Goal: Transaction & Acquisition: Purchase product/service

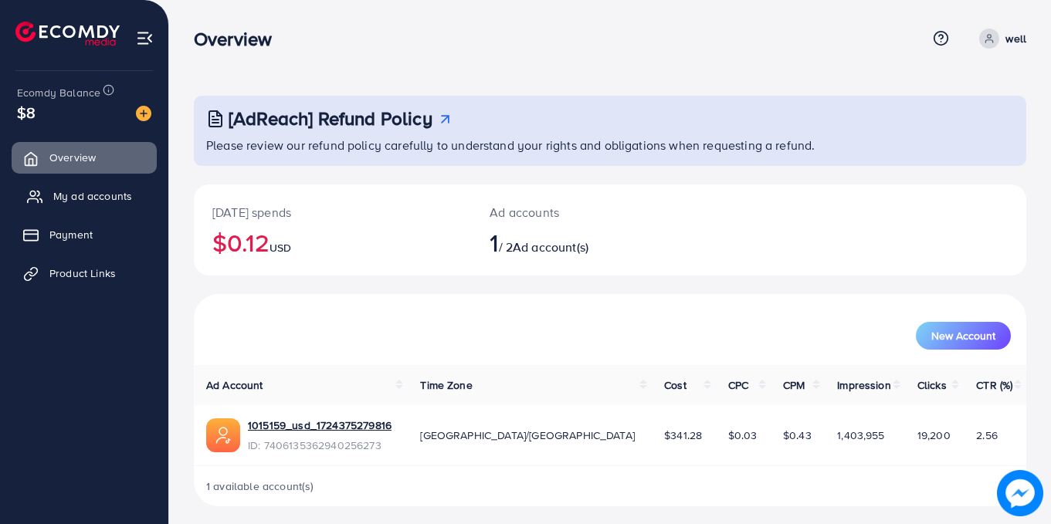
click at [97, 198] on span "My ad accounts" at bounding box center [92, 195] width 79 height 15
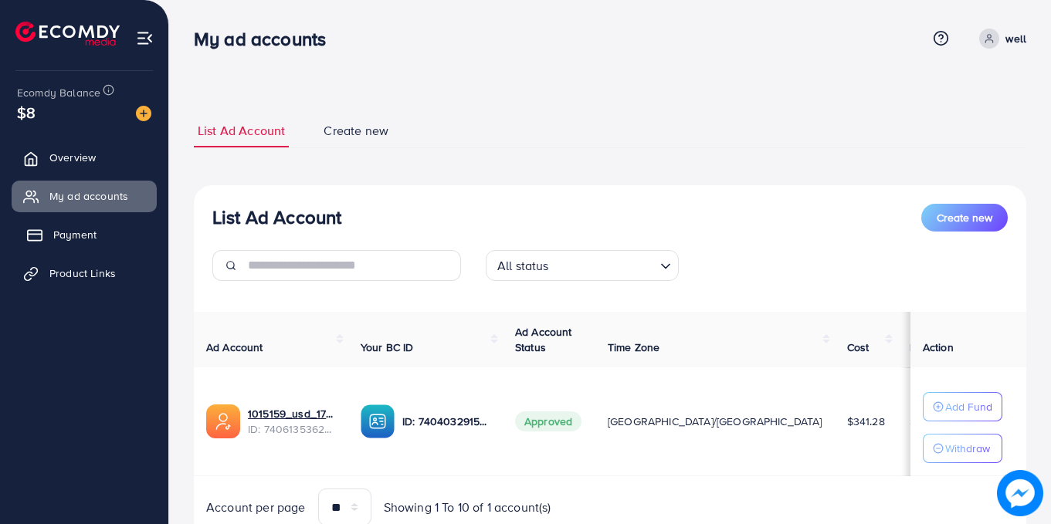
click at [74, 236] on span "Payment" at bounding box center [74, 234] width 43 height 15
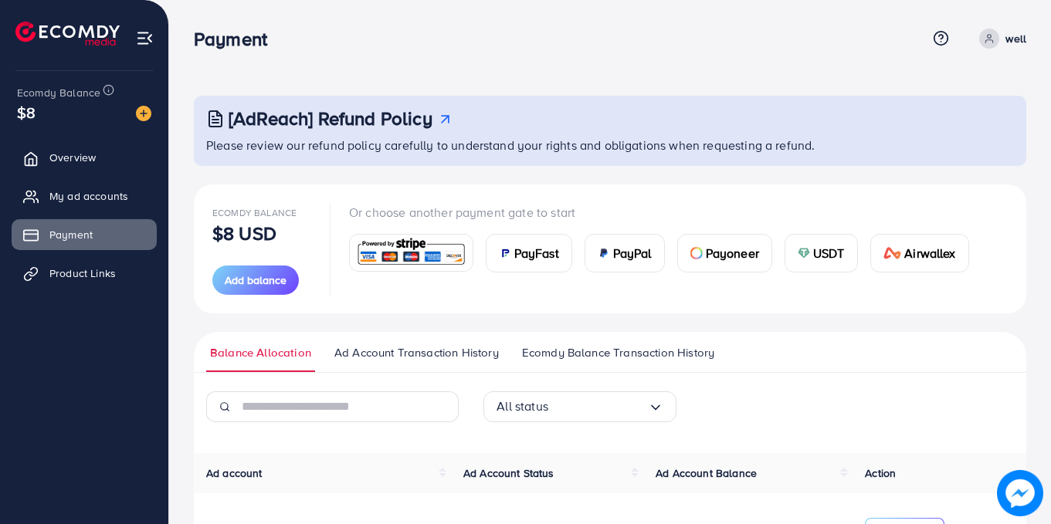
click at [820, 259] on span "USDT" at bounding box center [829, 253] width 32 height 19
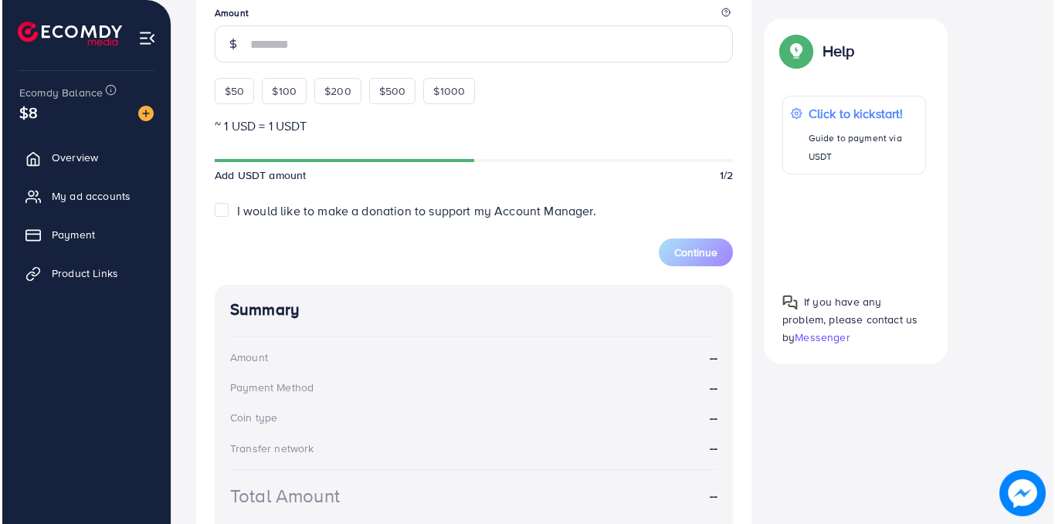
scroll to position [458, 0]
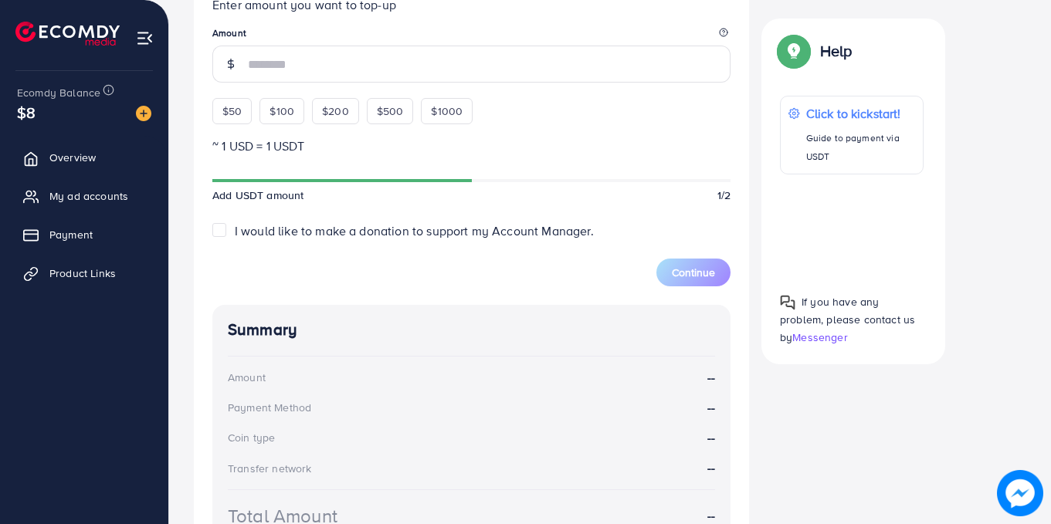
click at [856, 239] on div at bounding box center [852, 227] width 144 height 80
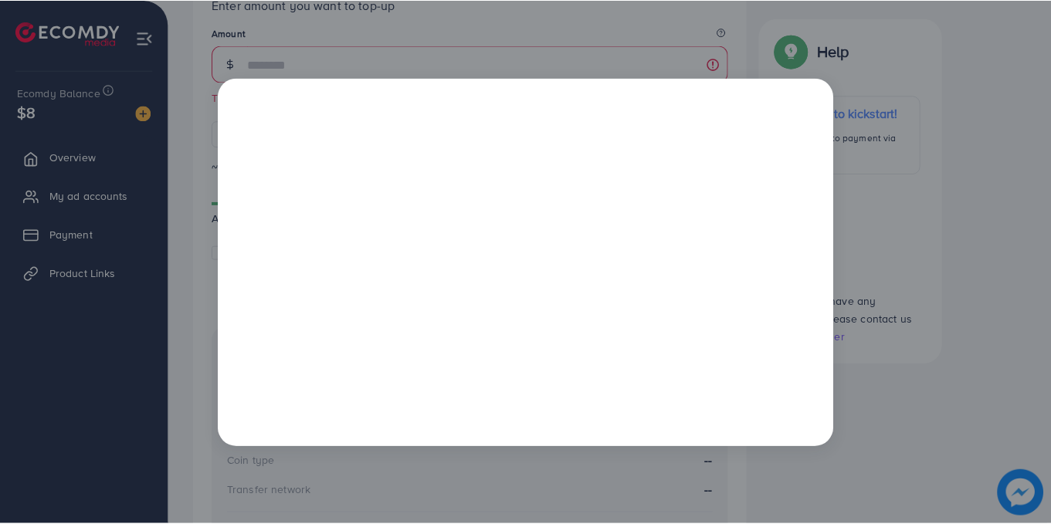
scroll to position [0, 0]
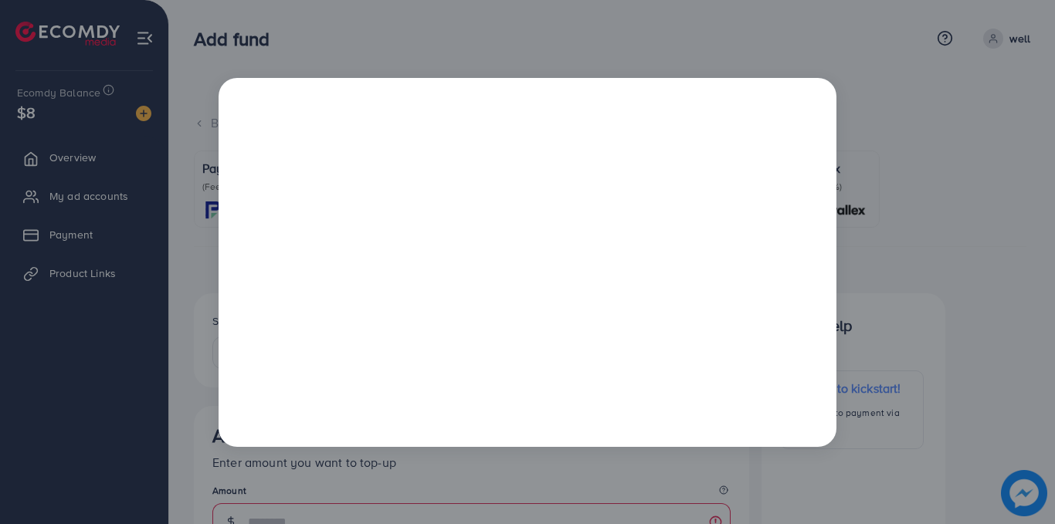
click at [993, 256] on div at bounding box center [527, 262] width 1055 height 524
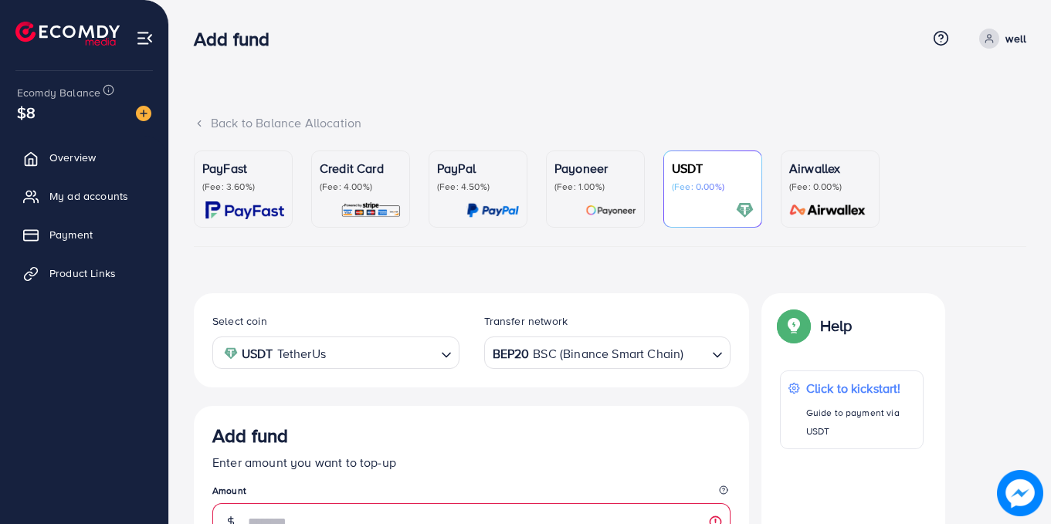
click at [717, 351] on icon "Search for option" at bounding box center [717, 355] width 15 height 15
click at [790, 199] on div "Airwallex (Fee: 0.00%)" at bounding box center [830, 189] width 82 height 60
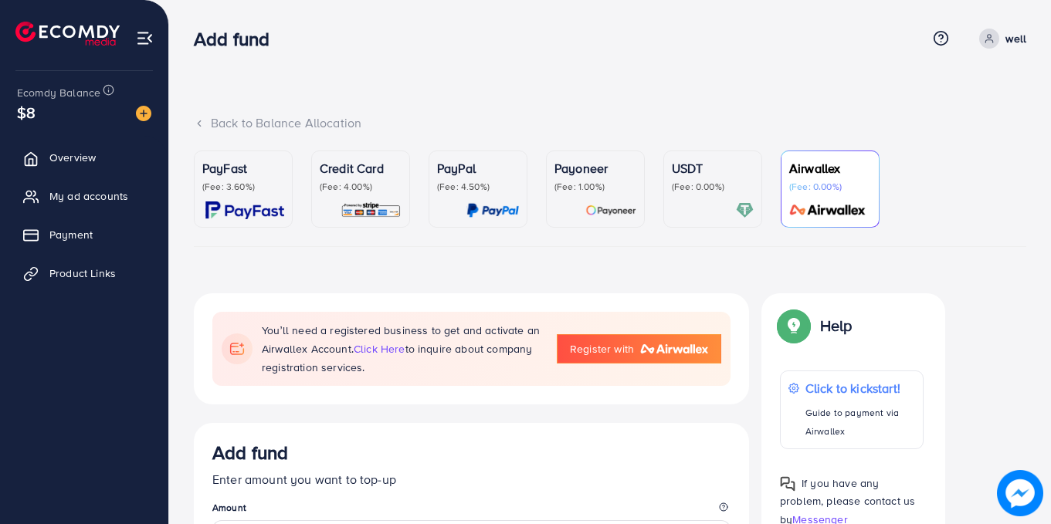
click at [681, 193] on p "(Fee: 0.00%)" at bounding box center [713, 187] width 82 height 12
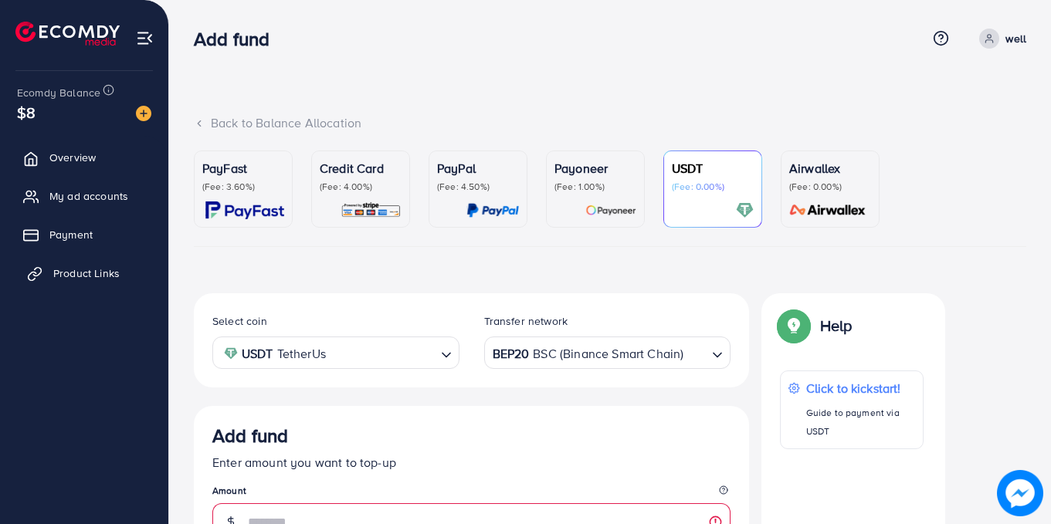
click at [97, 266] on span "Product Links" at bounding box center [86, 273] width 66 height 15
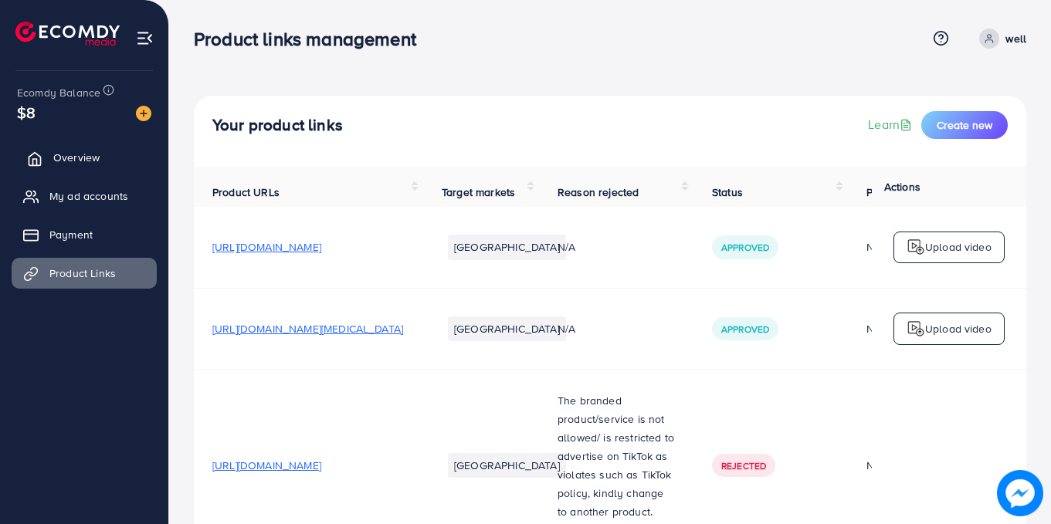
click at [83, 162] on span "Overview" at bounding box center [76, 157] width 46 height 15
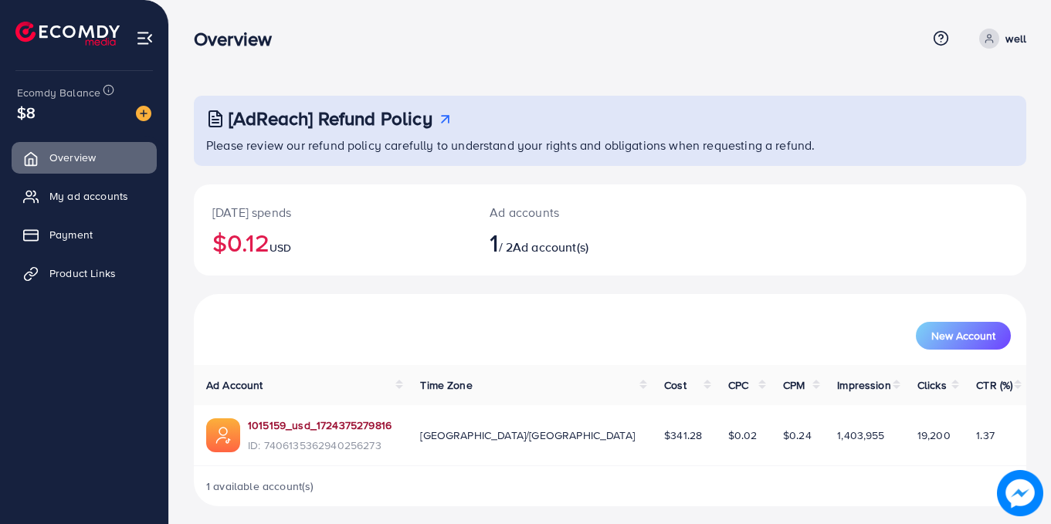
click at [328, 425] on link "1015159_usd_1724375279816" at bounding box center [320, 425] width 144 height 15
